Goal: Navigation & Orientation: Find specific page/section

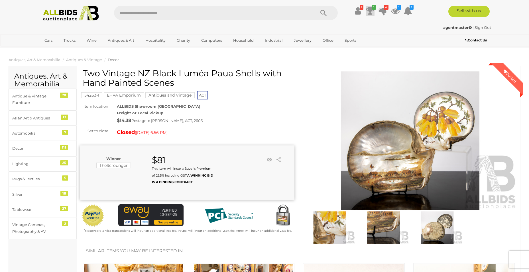
click at [370, 10] on icon at bounding box center [370, 11] width 8 height 10
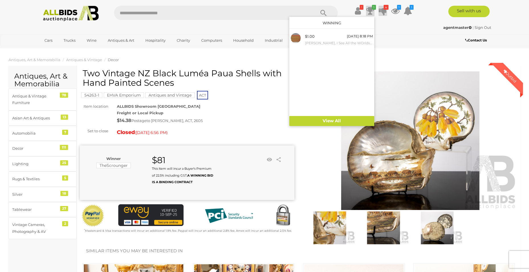
click at [383, 11] on icon at bounding box center [383, 11] width 8 height 10
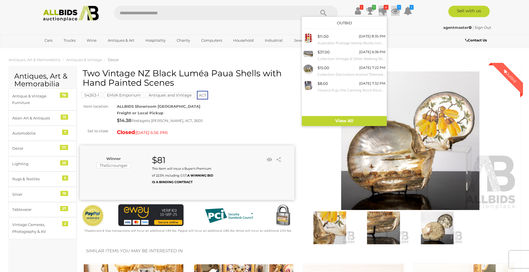
click at [394, 11] on icon at bounding box center [395, 11] width 9 height 10
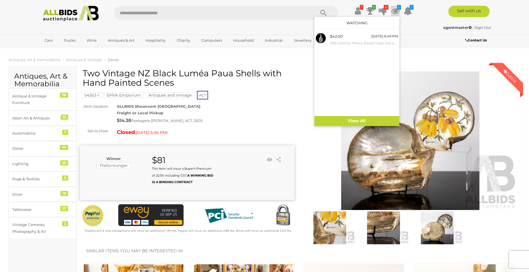
click at [341, 2] on div "! Transaction History" at bounding box center [264, 11] width 529 height 23
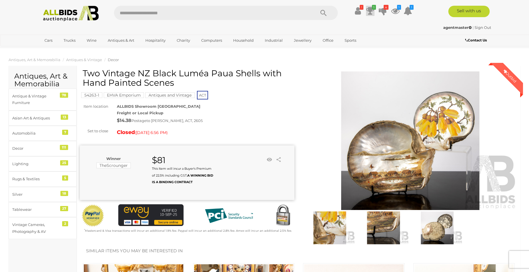
click at [370, 11] on icon at bounding box center [370, 11] width 8 height 10
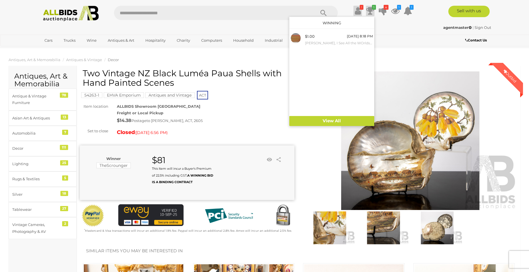
click at [358, 11] on icon at bounding box center [358, 11] width 6 height 10
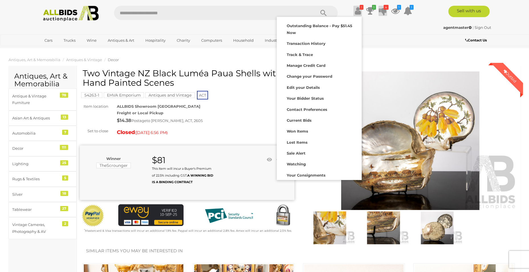
click at [383, 11] on icon at bounding box center [383, 11] width 8 height 10
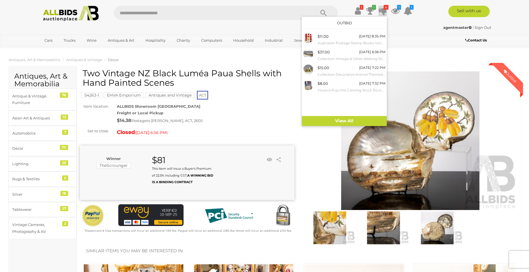
click at [176, 27] on div "agentmaster | Sign Out" at bounding box center [264, 27] width 453 height 7
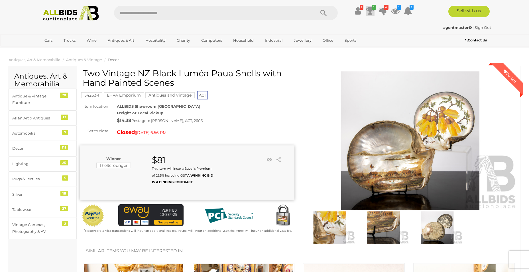
click at [371, 9] on icon at bounding box center [370, 11] width 8 height 10
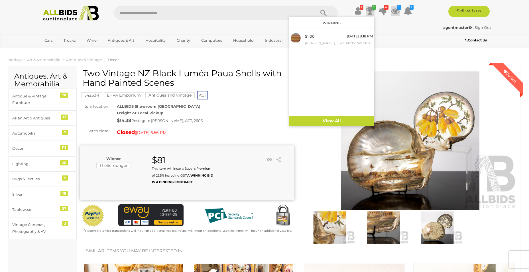
click at [395, 10] on icon at bounding box center [395, 11] width 9 height 10
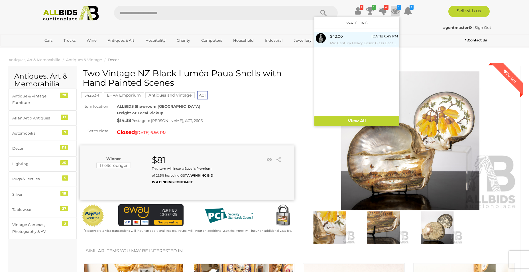
click at [324, 37] on img at bounding box center [321, 38] width 10 height 10
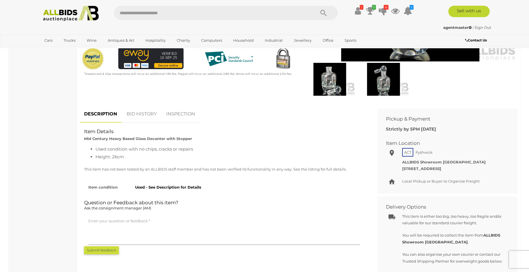
scroll to position [131, 0]
